Goal: Task Accomplishment & Management: Manage account settings

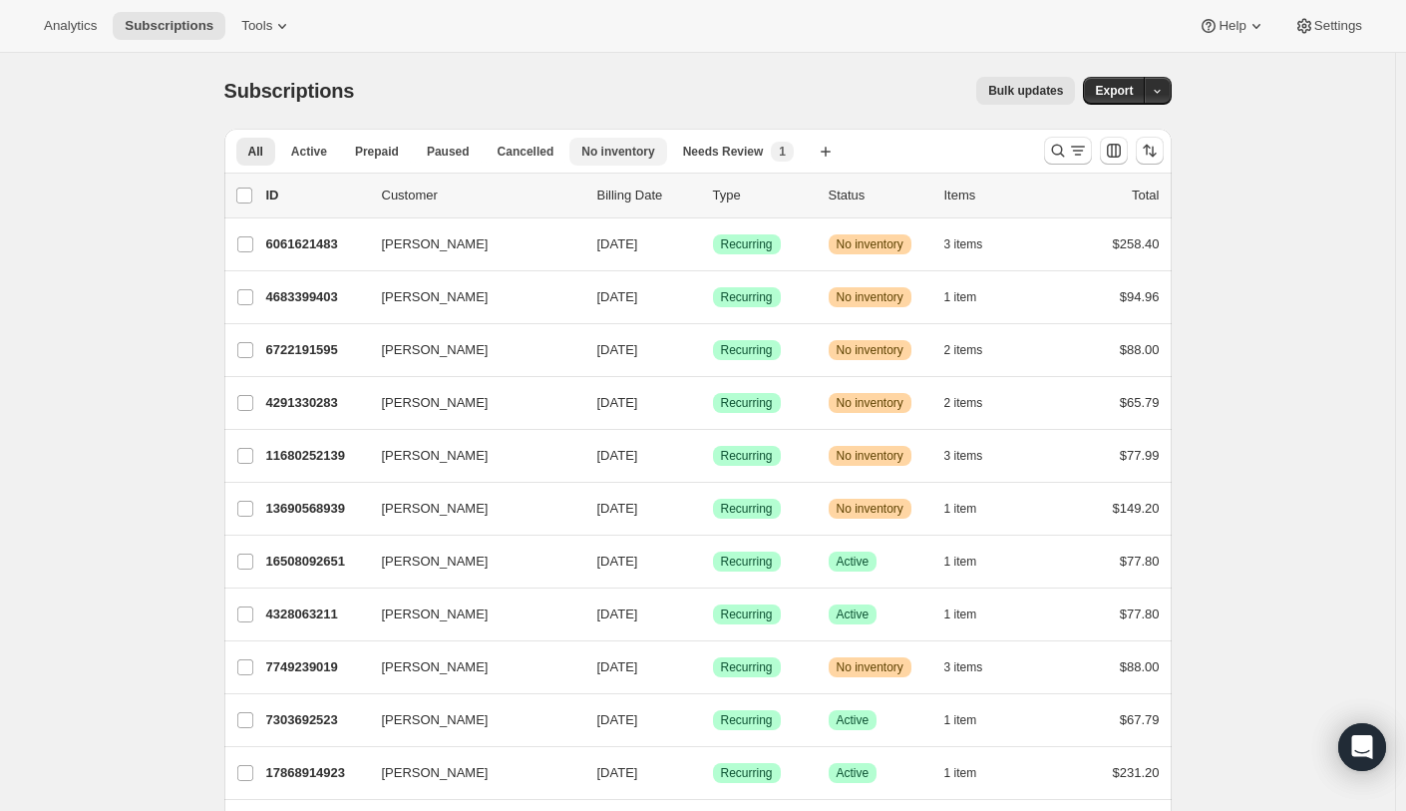
click at [610, 147] on span "No inventory" at bounding box center [617, 152] width 73 height 16
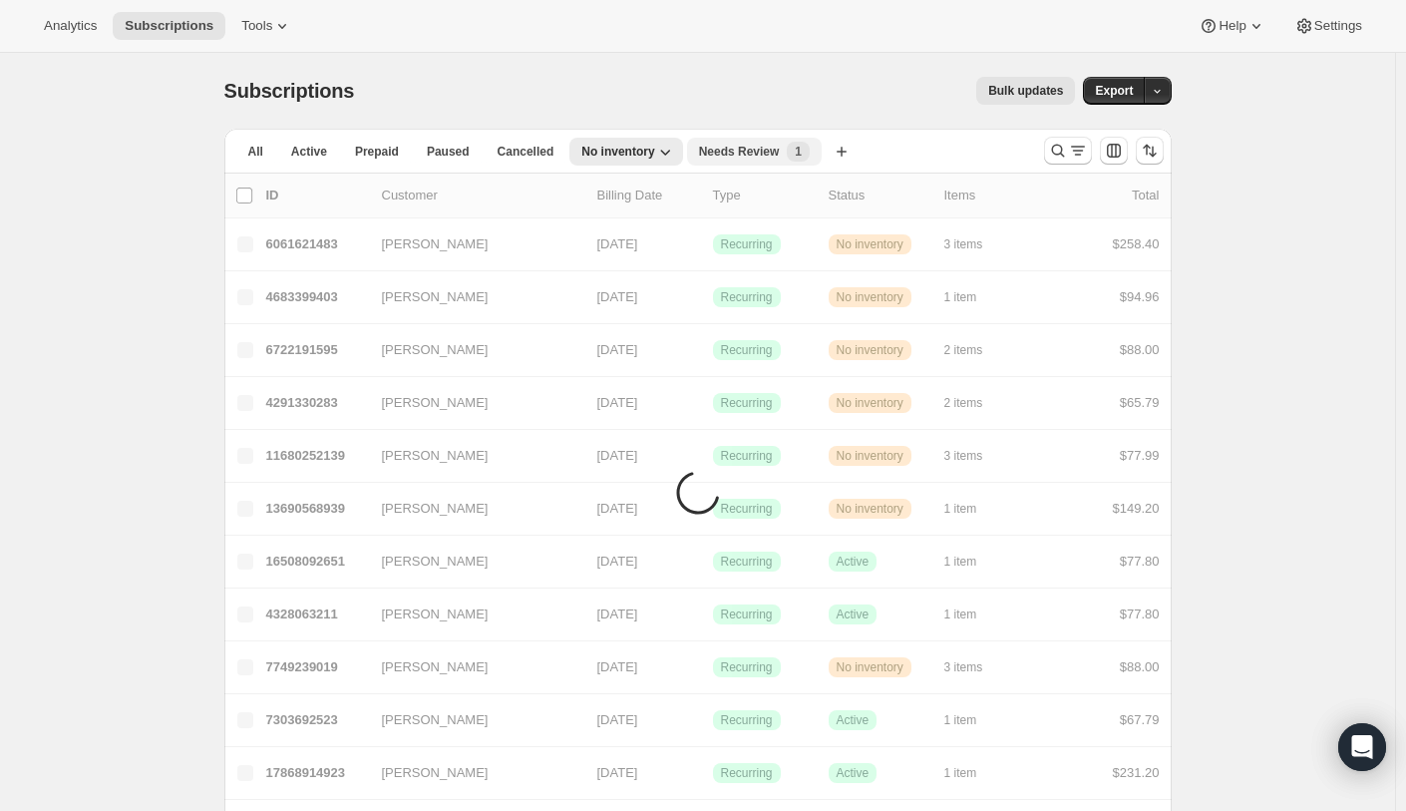
click at [746, 153] on span "Needs Review" at bounding box center [739, 152] width 81 height 16
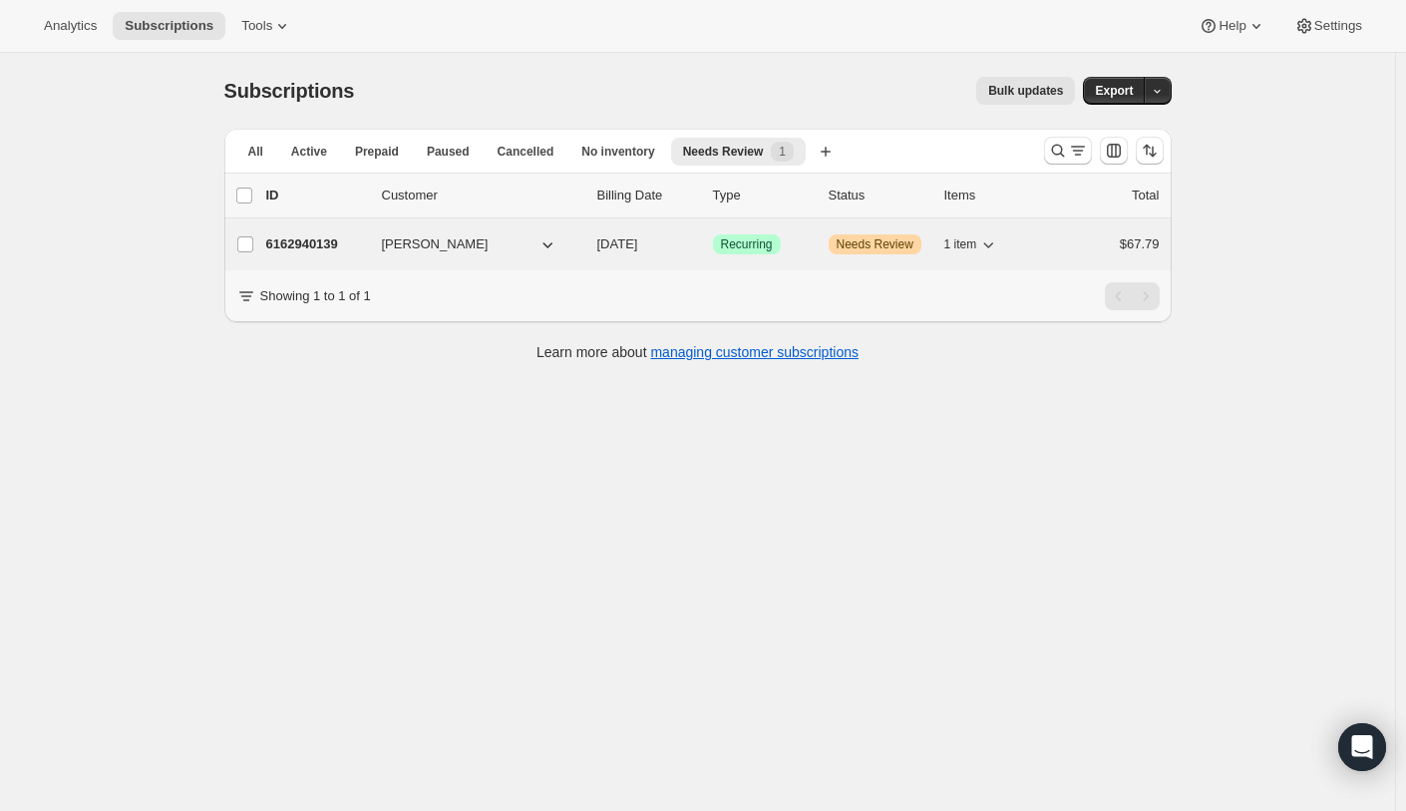
click at [341, 242] on p "6162940139" at bounding box center [316, 244] width 100 height 20
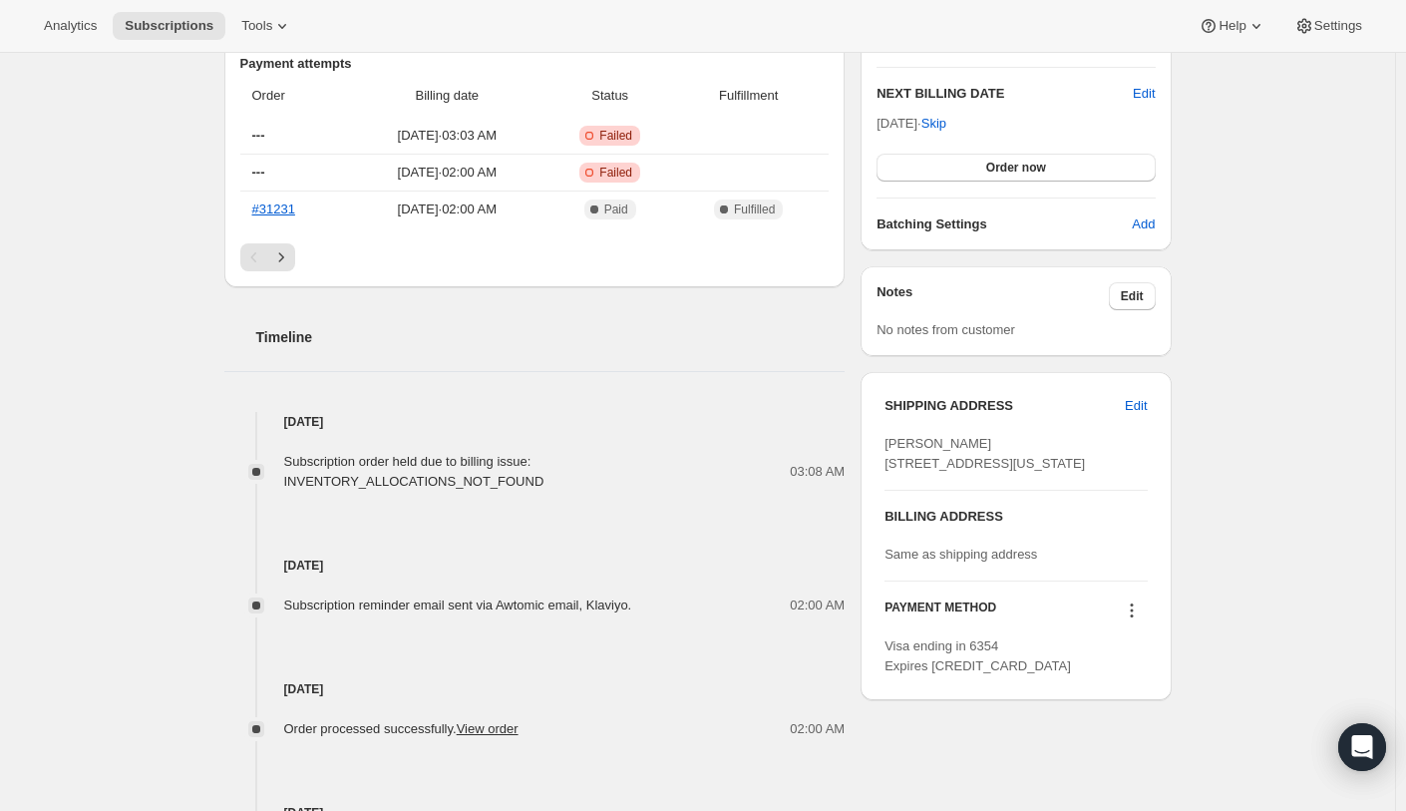
scroll to position [698, 0]
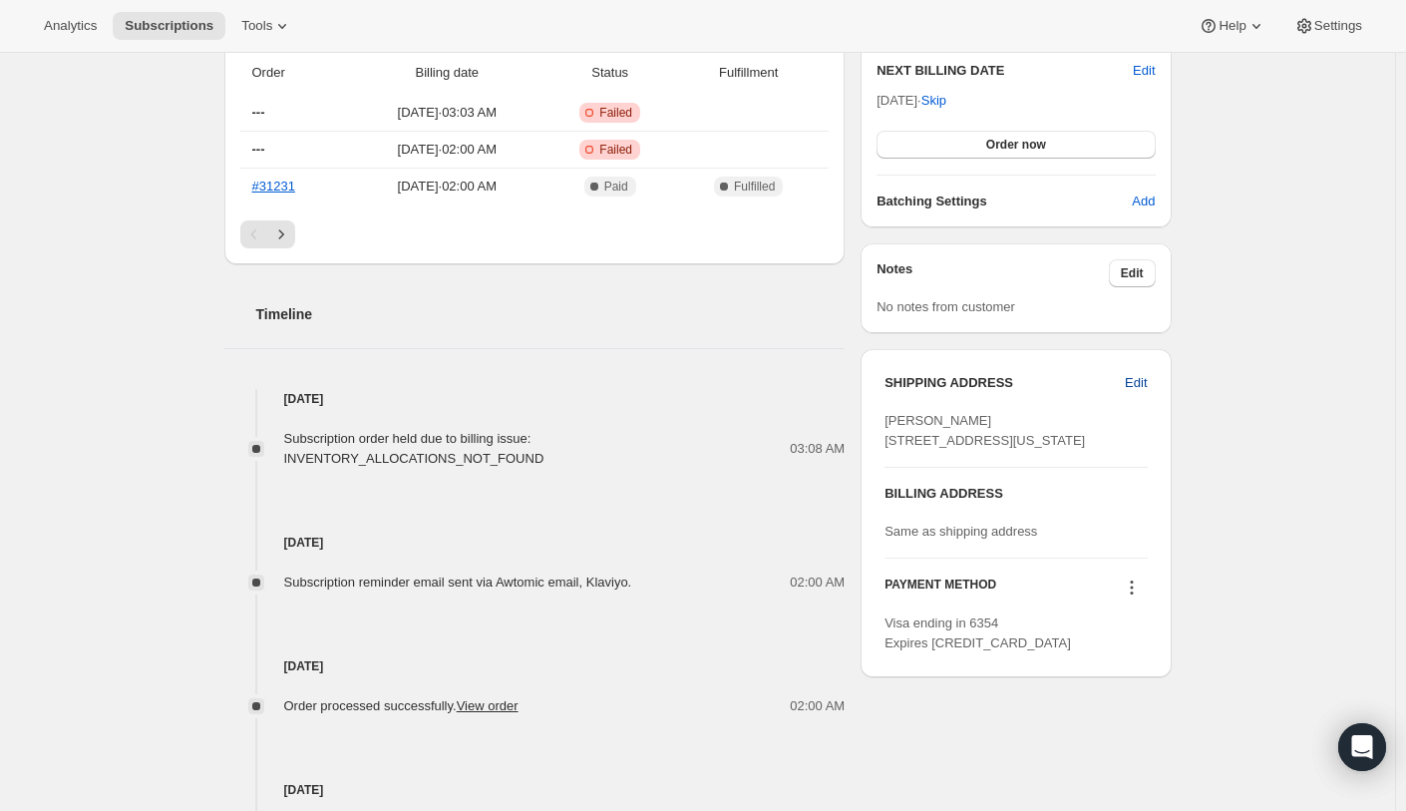
click at [1144, 380] on span "Edit" at bounding box center [1136, 383] width 22 height 20
select select "DC"
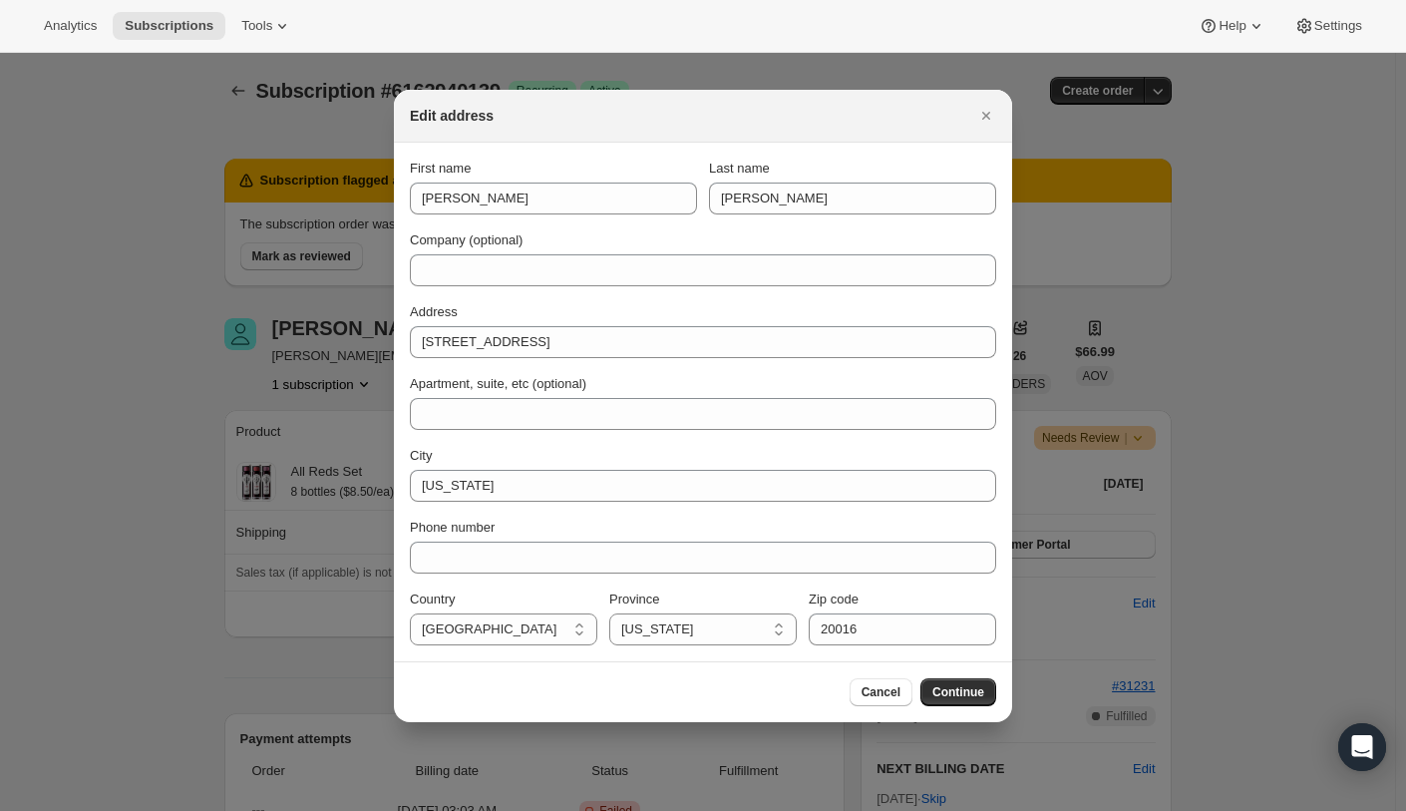
scroll to position [0, 0]
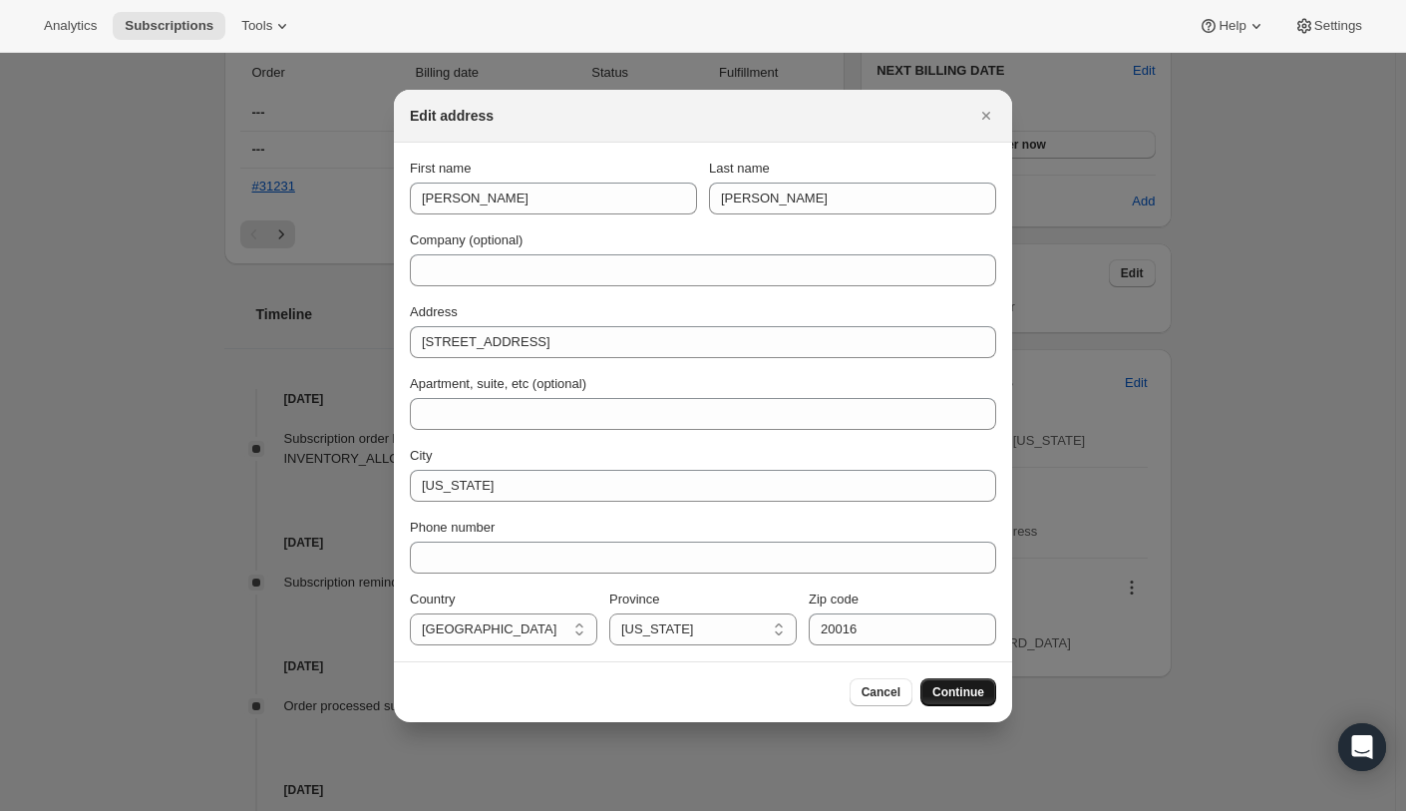
click at [963, 692] on span "Continue" at bounding box center [959, 692] width 52 height 16
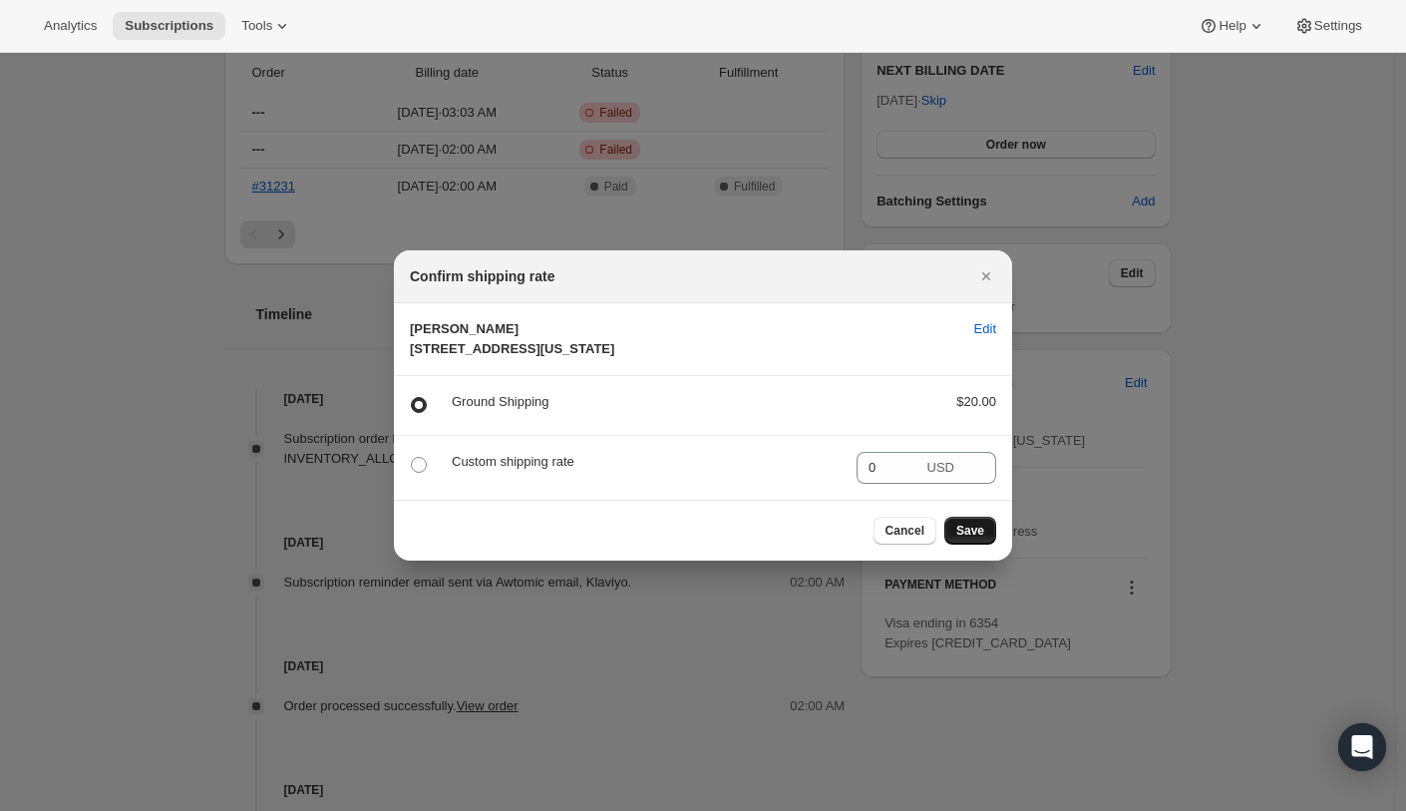
click at [986, 545] on button "Save" at bounding box center [970, 531] width 52 height 28
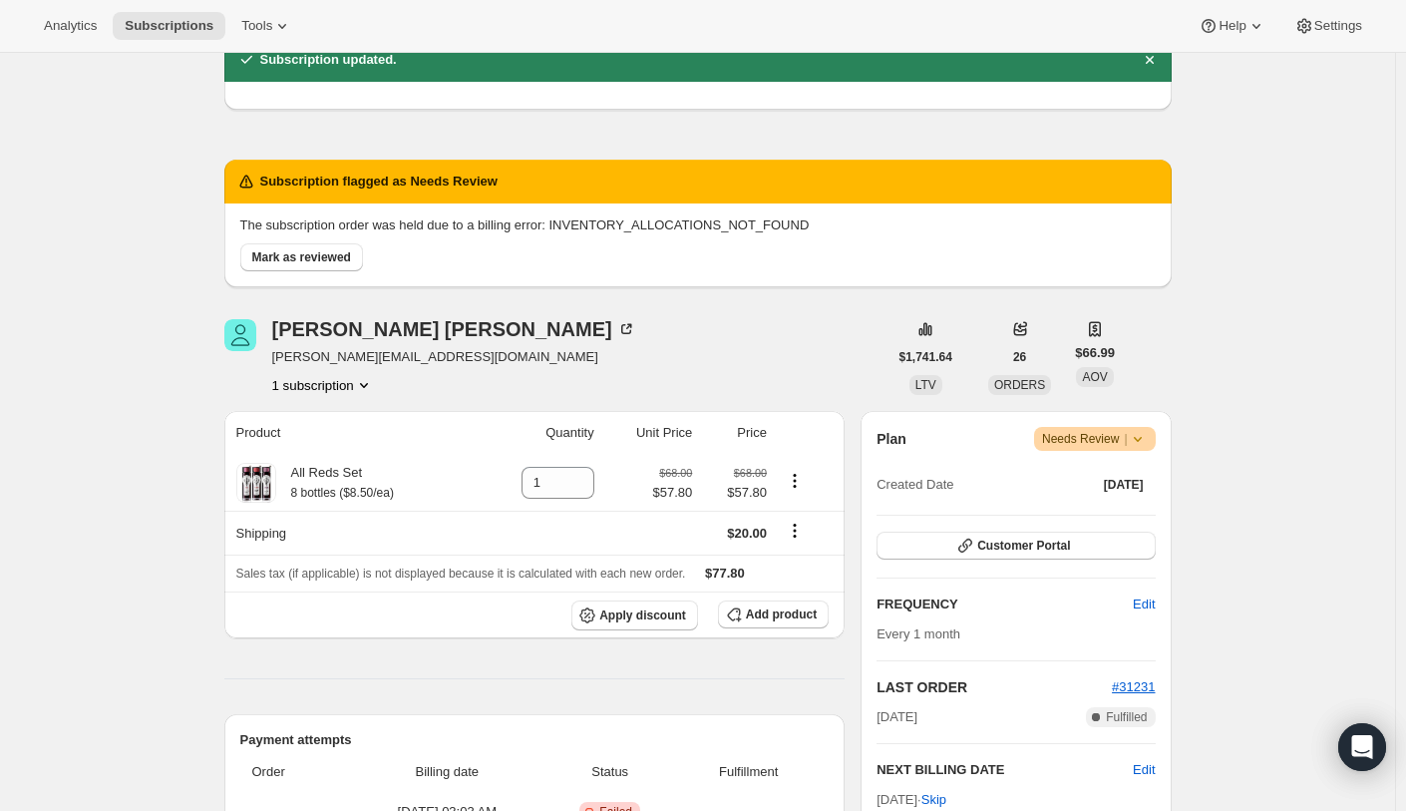
scroll to position [698, 0]
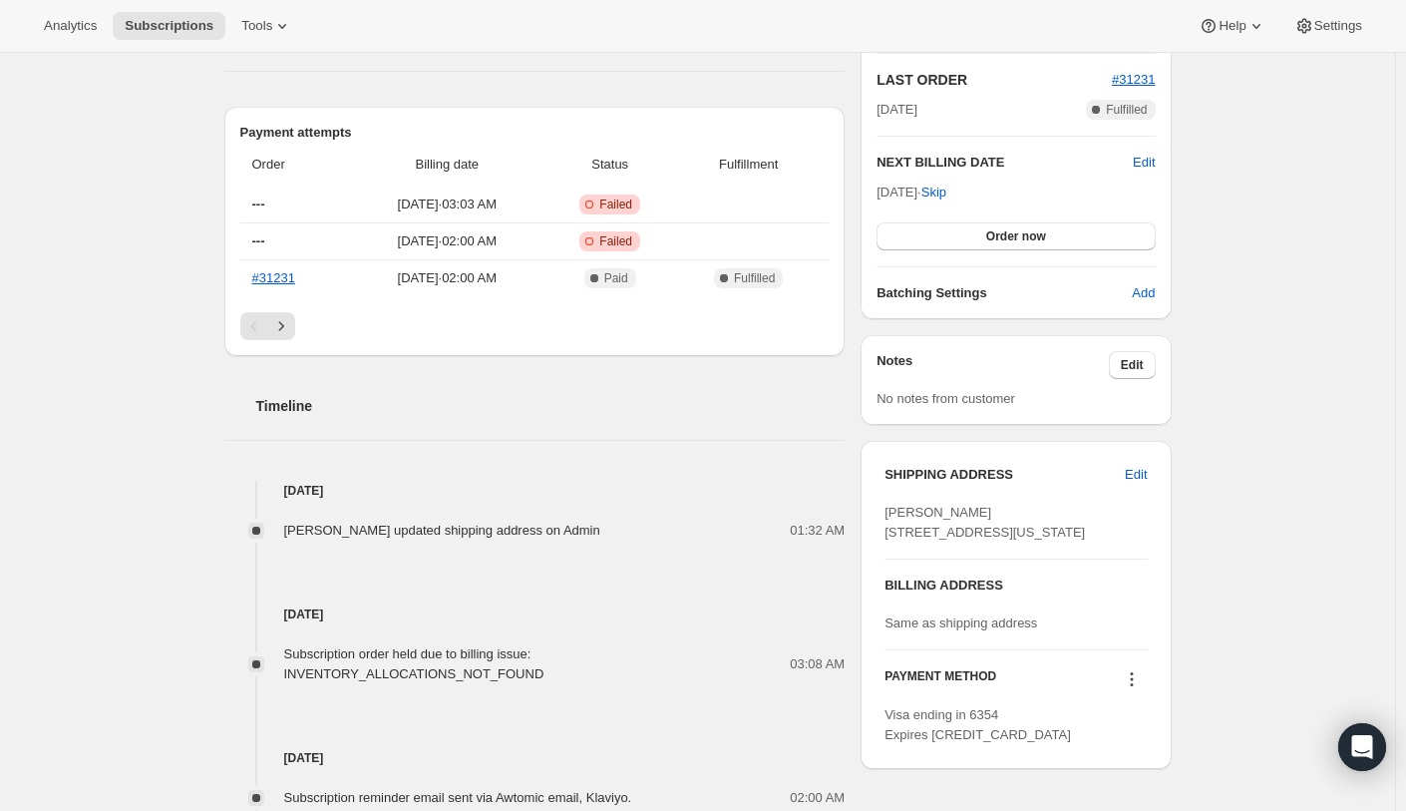
click at [622, 444] on div "Timeline [DATE] [PERSON_NAME] updated shipping address on Admin 01:32 AM [DATE]…" at bounding box center [534, 736] width 621 height 761
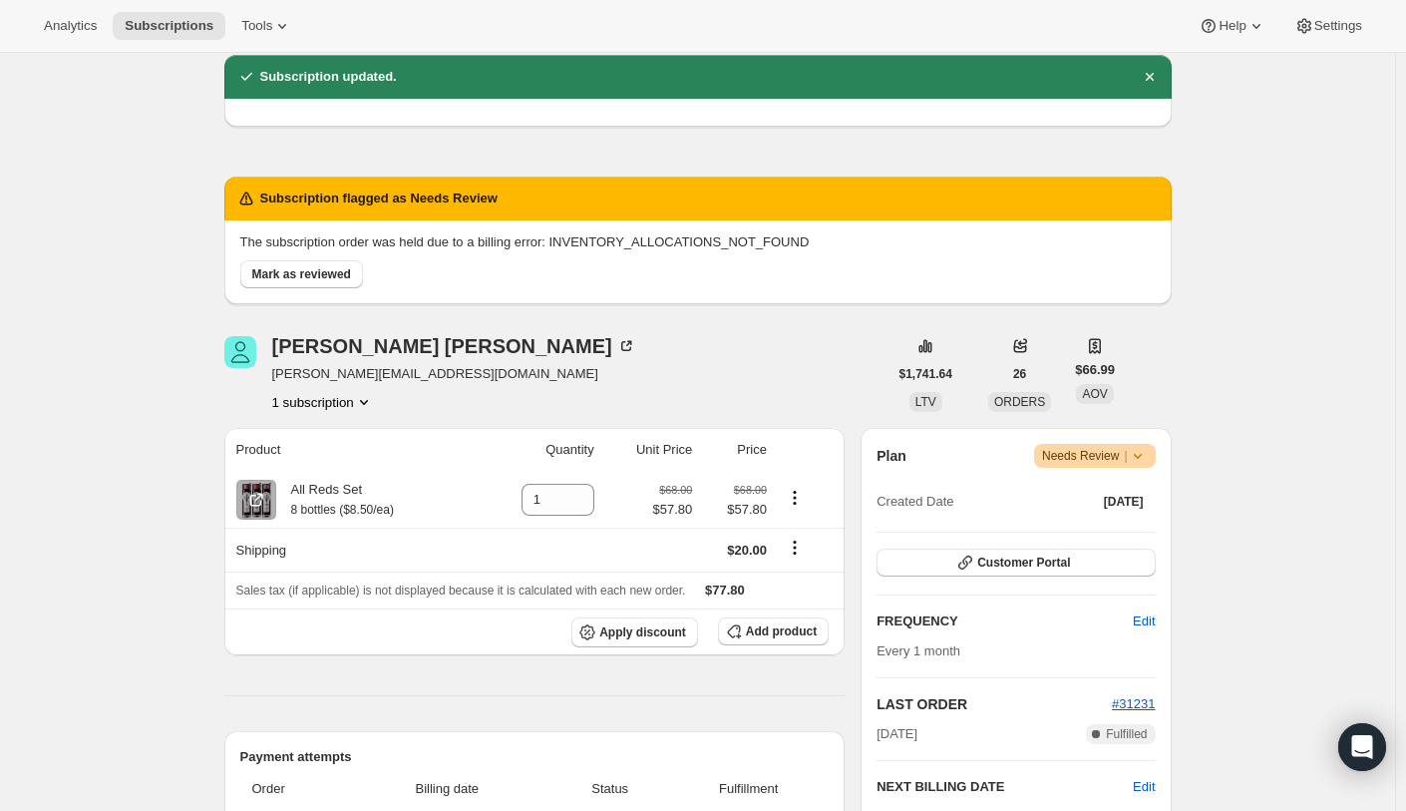
scroll to position [68, 0]
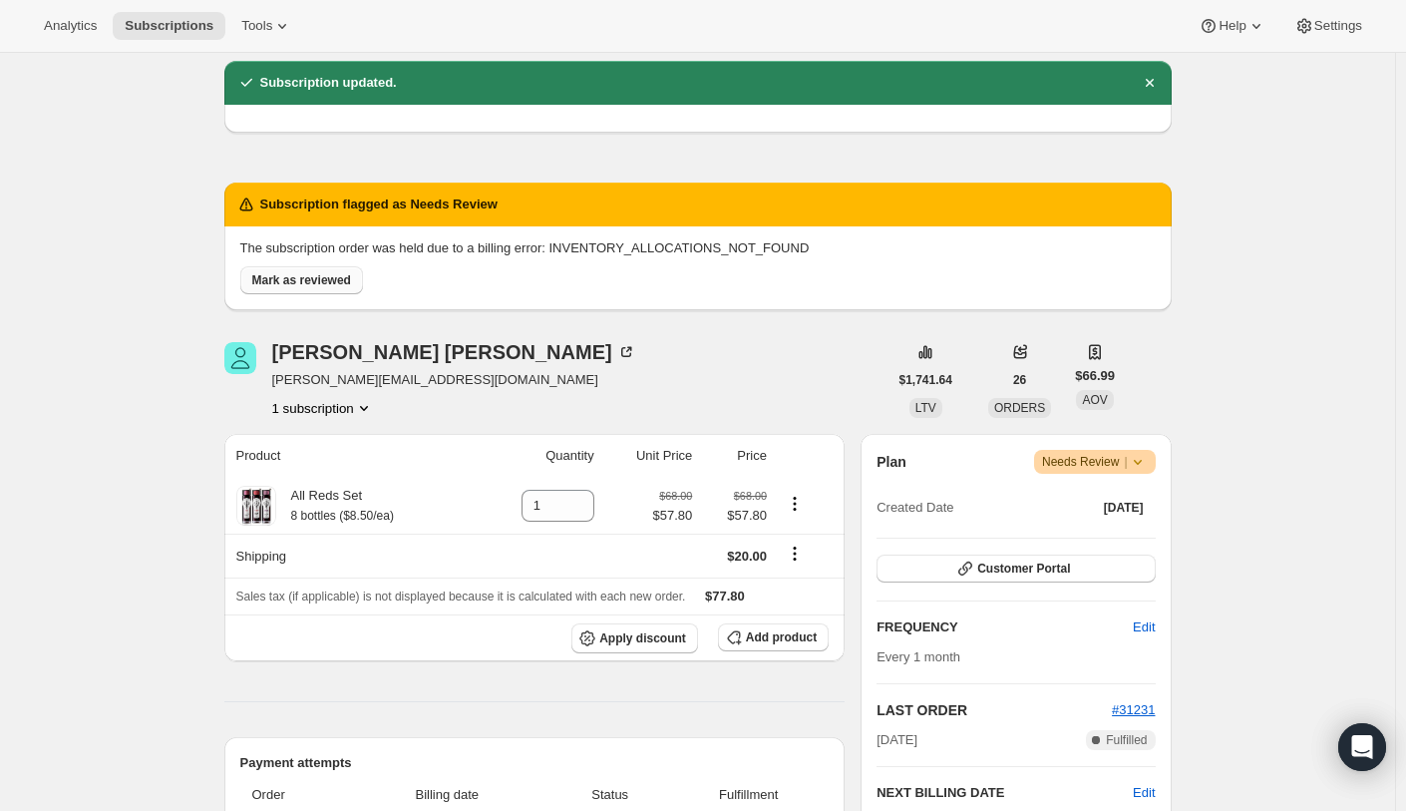
click at [316, 275] on span "Mark as reviewed" at bounding box center [301, 280] width 99 height 16
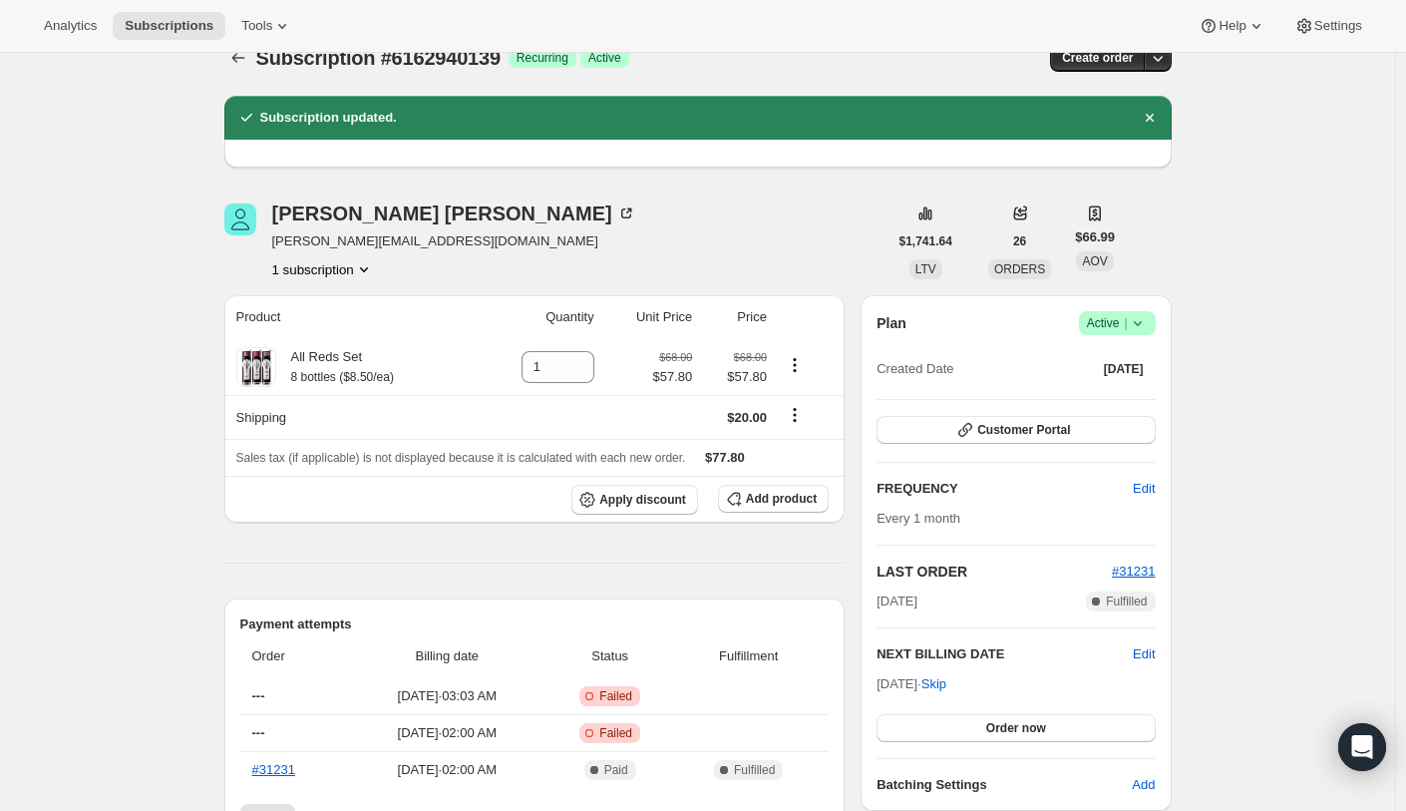
scroll to position [0, 0]
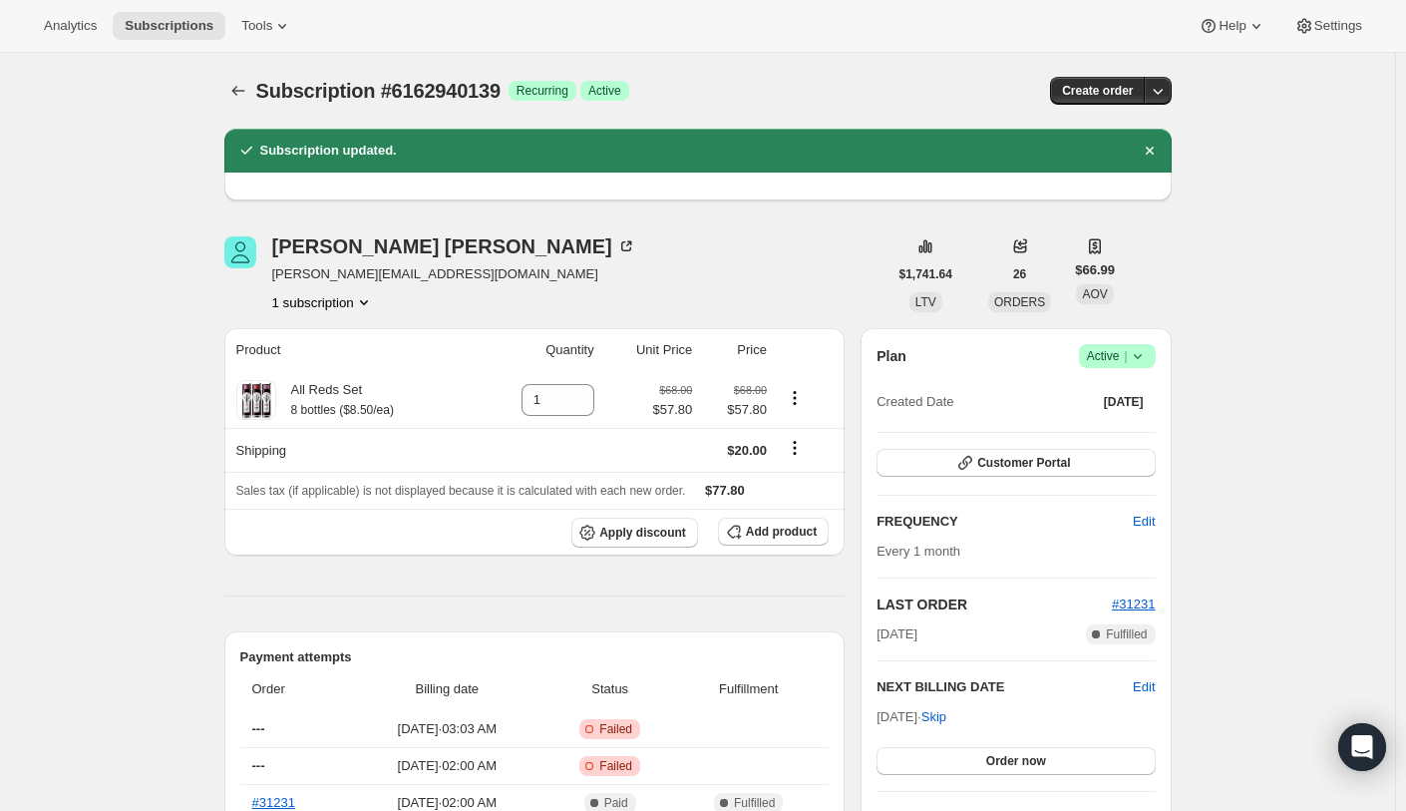
click at [439, 94] on span "Subscription #6162940139" at bounding box center [378, 91] width 244 height 22
click at [560, 262] on div "[PERSON_NAME] [EMAIL_ADDRESS][DOMAIN_NAME] 1 subscription" at bounding box center [555, 274] width 663 height 76
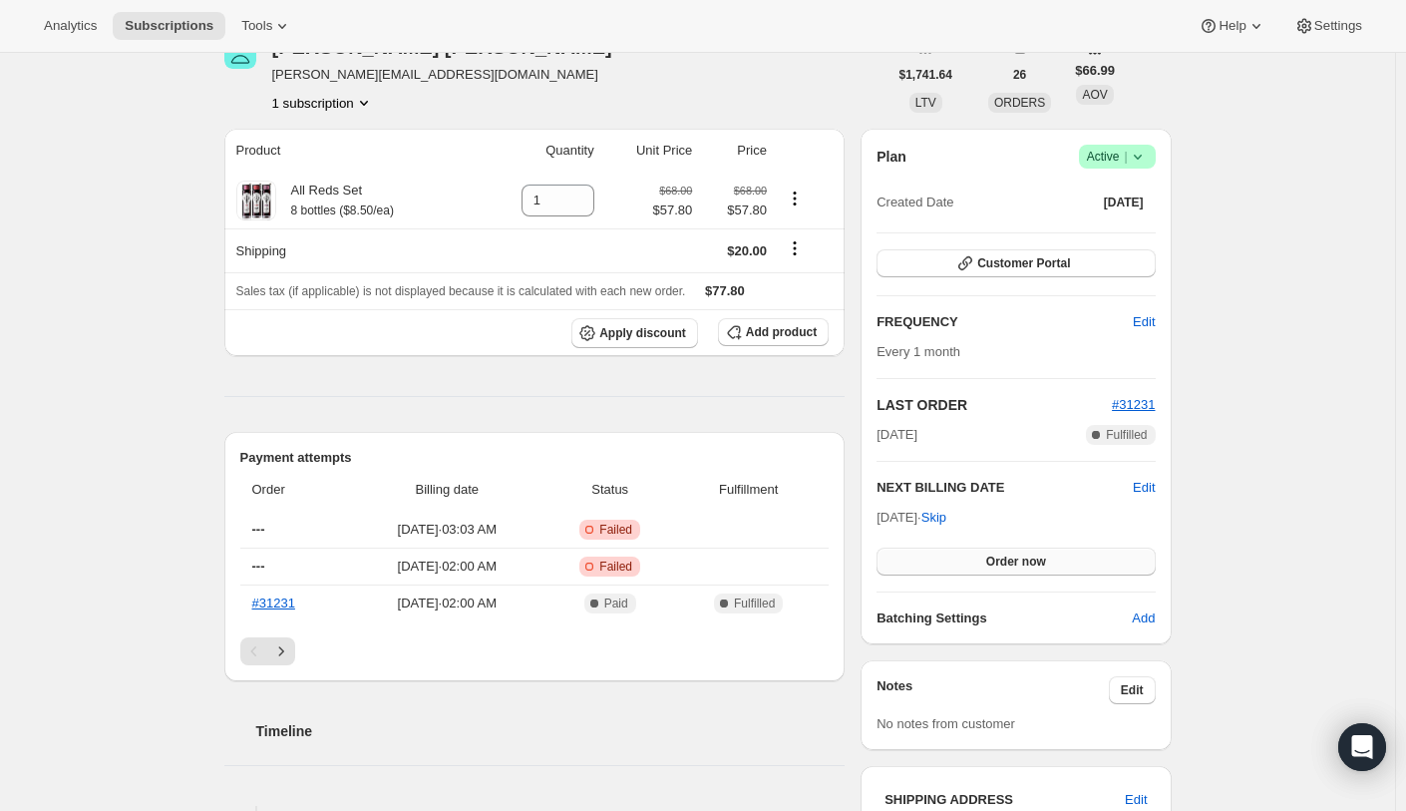
click at [1023, 556] on span "Order now" at bounding box center [1016, 562] width 60 height 16
click at [1054, 564] on span "Click to confirm" at bounding box center [1015, 562] width 91 height 16
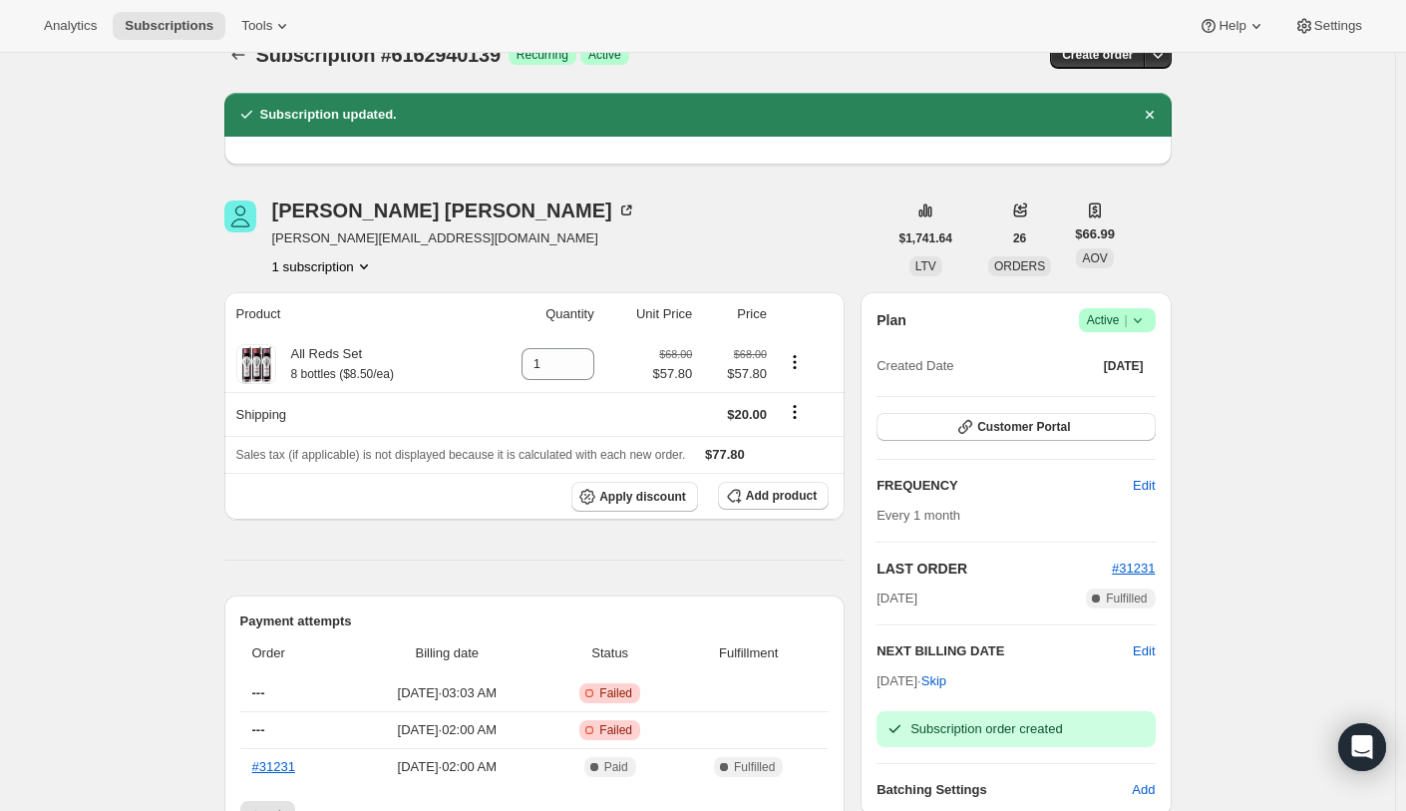
scroll to position [0, 0]
